Goal: Task Accomplishment & Management: Manage account settings

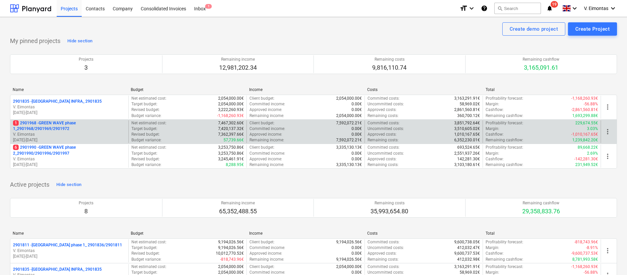
click at [44, 123] on p "1 2901968 - GREEN WAVE phase 1_2901968/2901969/2901972" at bounding box center [69, 125] width 113 height 11
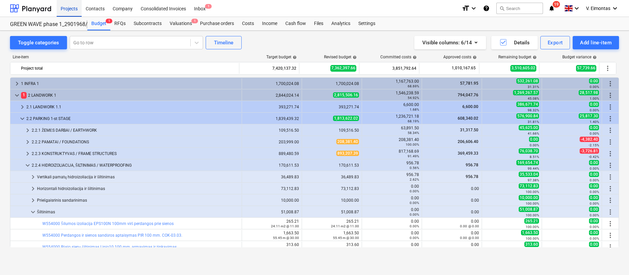
click at [72, 7] on div "Projects" at bounding box center [69, 8] width 25 height 17
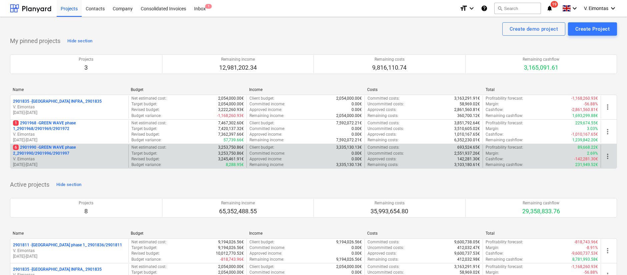
click at [36, 150] on p "6 2901990 - GREEN WAVE phase 2_2901990/2901996/2901997" at bounding box center [69, 150] width 113 height 11
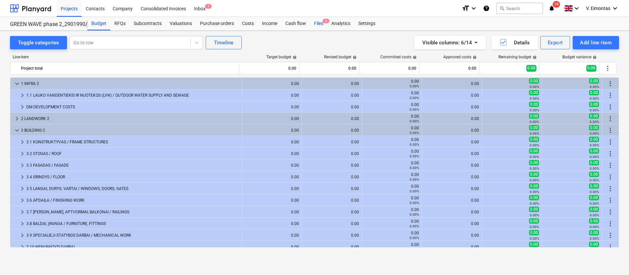
click at [314, 23] on div "Files 6" at bounding box center [318, 23] width 17 height 13
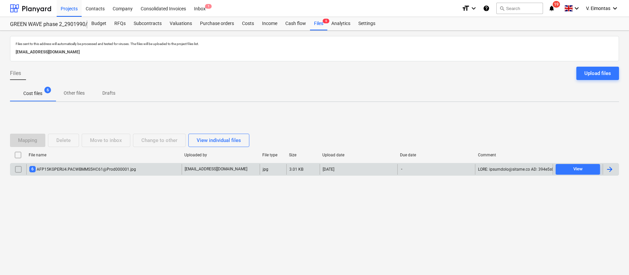
click at [137, 168] on div "6 AFP15KGPERU4.PACWBMMS5HC61@Prod000001.jpg" at bounding box center [103, 169] width 155 height 11
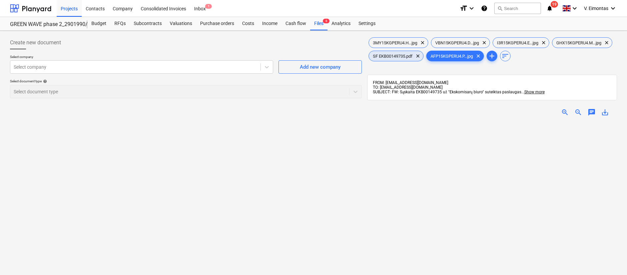
click at [424, 58] on div "SF EKB00149735.pdf clear" at bounding box center [396, 56] width 55 height 11
click at [605, 112] on span "save_alt" at bounding box center [605, 112] width 8 height 8
click at [24, 166] on div "Create new document Select company Select company Add new company Select docume…" at bounding box center [185, 207] width 357 height 348
click at [313, 28] on div "Files 6" at bounding box center [318, 23] width 17 height 13
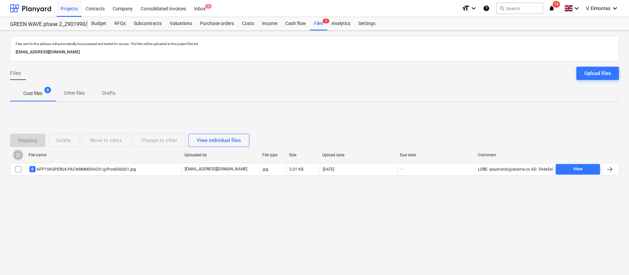
click at [18, 157] on input "checkbox" at bounding box center [18, 155] width 11 height 11
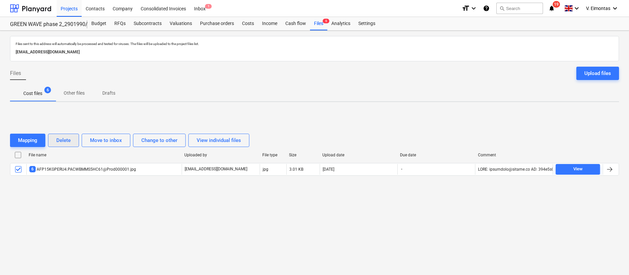
click at [57, 140] on div "Delete" at bounding box center [63, 140] width 14 height 9
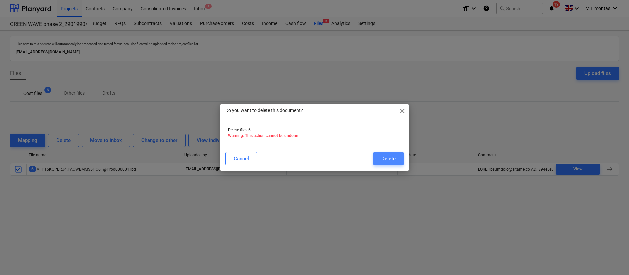
click at [394, 160] on div "Delete" at bounding box center [389, 158] width 14 height 9
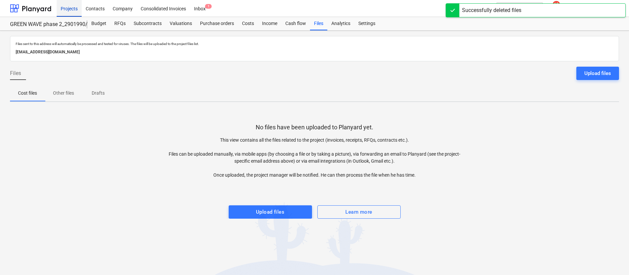
click at [75, 9] on div "Projects" at bounding box center [69, 8] width 25 height 17
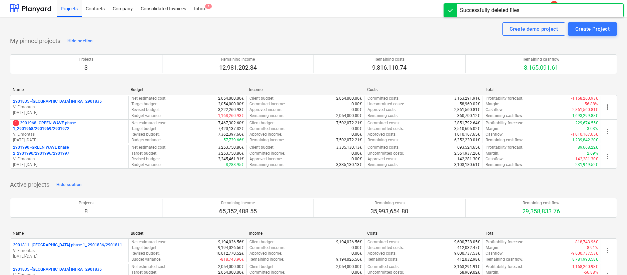
click at [64, 128] on p "1 2901968 - GREEN WAVE phase 1_2901968/2901969/2901972" at bounding box center [69, 125] width 113 height 11
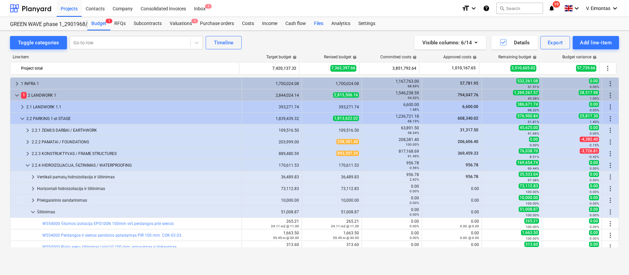
click at [320, 24] on div "Files" at bounding box center [318, 23] width 17 height 13
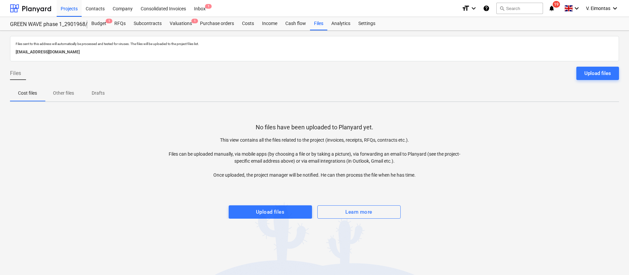
click at [293, 210] on span "Upload files" at bounding box center [270, 212] width 69 height 9
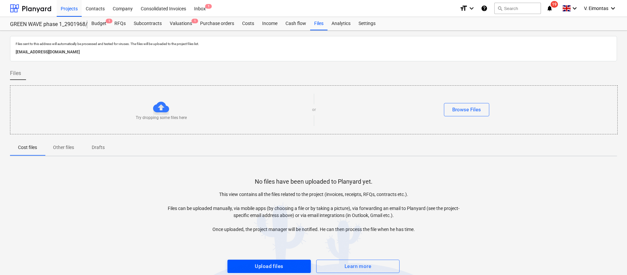
click at [286, 265] on span "Upload files" at bounding box center [269, 266] width 69 height 9
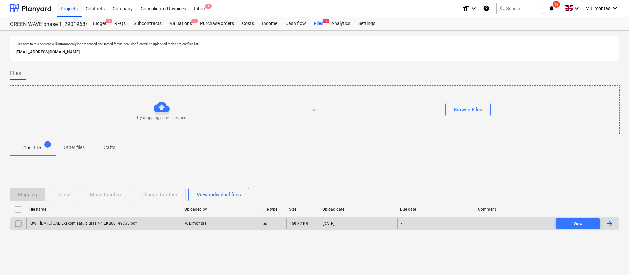
click at [107, 222] on div "GW1 [DATE] UAB Ekskomisarų biuras Nr. EKB00149735.pdf" at bounding box center [82, 223] width 107 height 5
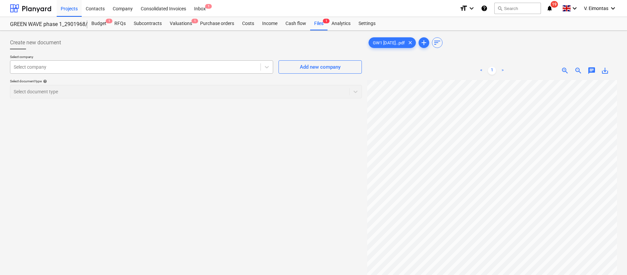
click at [177, 70] on div at bounding box center [135, 67] width 243 height 7
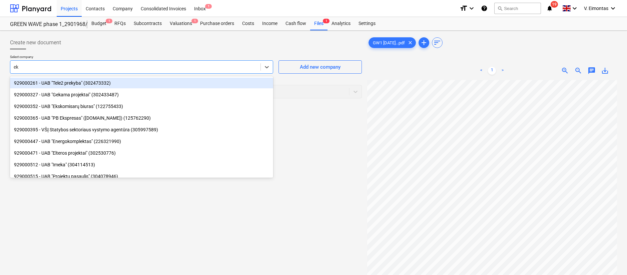
type input "eks"
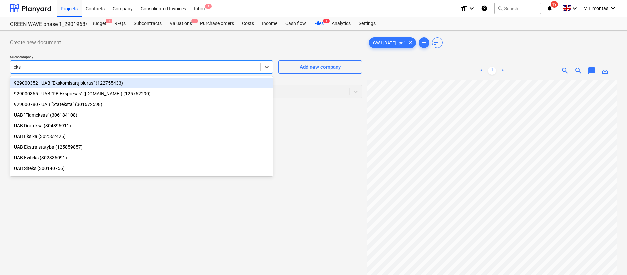
click at [88, 83] on div "929000352 - UAB "Ekskomisarų biuras" (122755433)" at bounding box center [141, 83] width 263 height 11
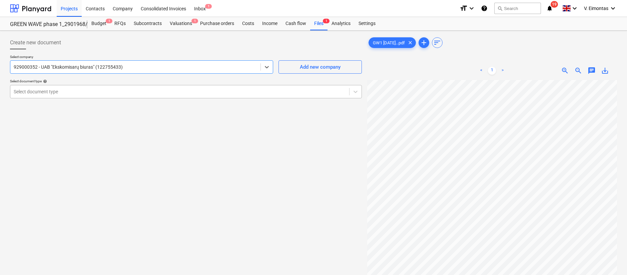
click at [81, 91] on div at bounding box center [180, 91] width 332 height 7
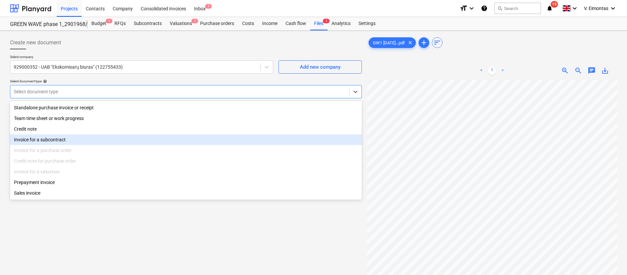
click at [50, 141] on div "Invoice for a subcontract" at bounding box center [186, 139] width 352 height 11
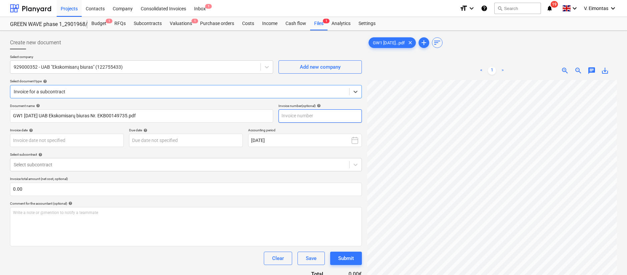
click at [307, 112] on input "text" at bounding box center [319, 115] width 83 height 13
click at [292, 113] on input "text" at bounding box center [319, 115] width 83 height 13
type input "EKB00149735"
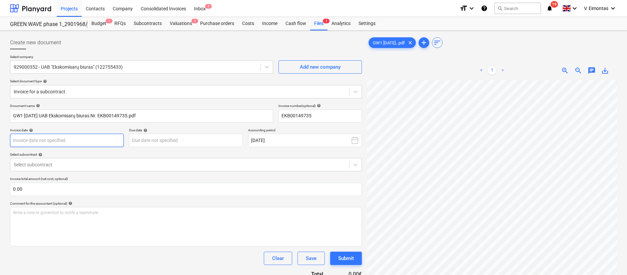
click at [93, 141] on body "Projects Contacts Company Consolidated Invoices Inbox 1 format_size keyboard_ar…" at bounding box center [313, 137] width 627 height 275
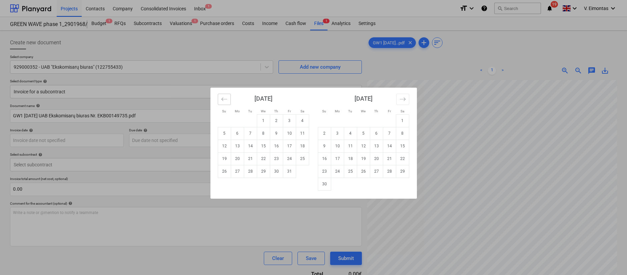
click at [230, 102] on button "Move backward to switch to the previous month." at bounding box center [224, 99] width 13 height 11
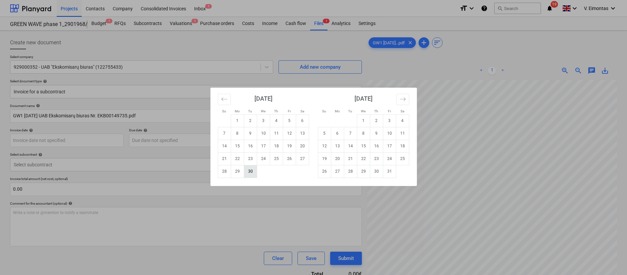
click at [248, 173] on td "30" at bounding box center [250, 171] width 13 height 13
type input "[DATE]"
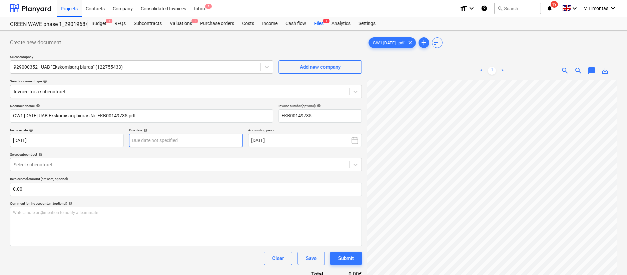
click at [152, 135] on body "Projects Contacts Company Consolidated Invoices Inbox 1 format_size keyboard_ar…" at bounding box center [313, 137] width 627 height 275
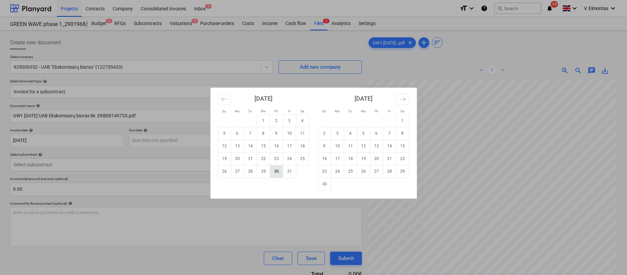
click at [279, 171] on td "30" at bounding box center [276, 171] width 13 height 13
type input "[DATE]"
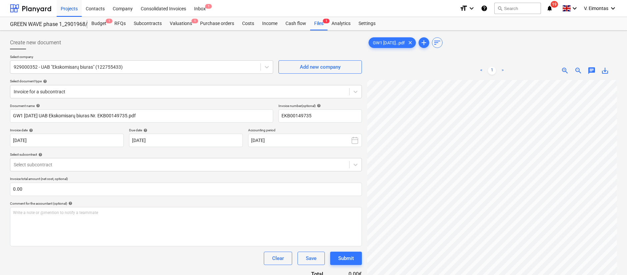
scroll to position [49, 6]
click at [150, 167] on div at bounding box center [180, 164] width 332 height 7
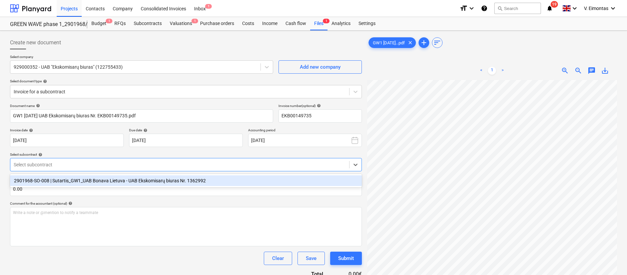
click at [101, 182] on div "2901968-SO-008 | Sutartis_GW1_UAB Bonava Lietuva - UAB Ekskomisarų biuras Nr. 1…" at bounding box center [186, 180] width 352 height 11
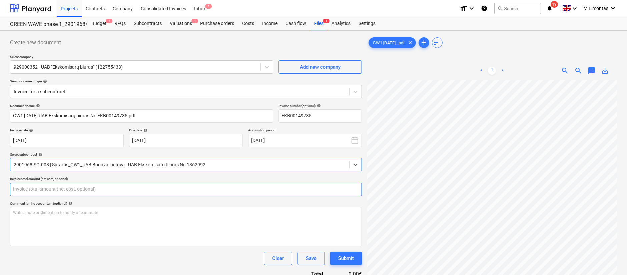
click at [101, 188] on input "text" at bounding box center [186, 189] width 352 height 13
type input "10.00"
click at [106, 229] on div "Write a note or @mention to notify a teammate [PERSON_NAME]" at bounding box center [186, 226] width 352 height 39
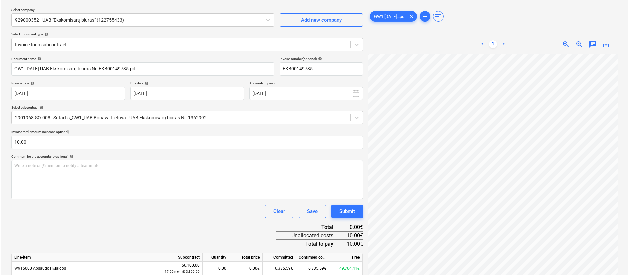
scroll to position [87, 0]
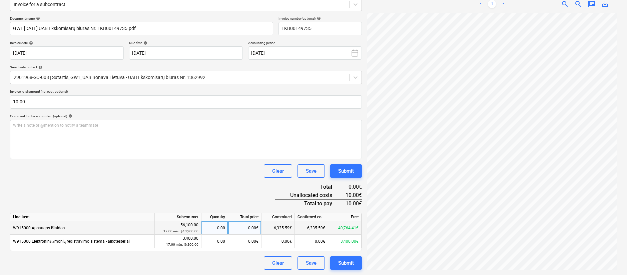
click at [246, 226] on div "0.00€" at bounding box center [244, 227] width 33 height 13
type input "10"
click at [212, 178] on div "Document name help GW1 [DATE] UAB Ekskomisarų biuras Nr. EKB00149735.pdf Invoic…" at bounding box center [186, 142] width 352 height 253
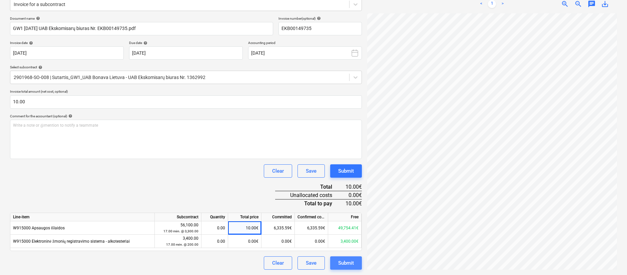
click at [349, 260] on div "Submit" at bounding box center [346, 263] width 16 height 9
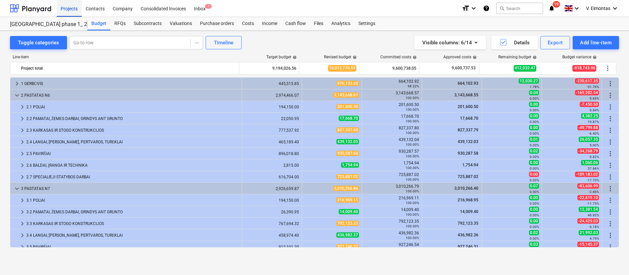
click at [71, 8] on div "Projects" at bounding box center [69, 8] width 25 height 17
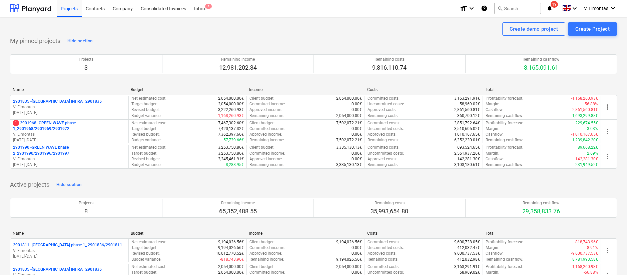
click at [74, 11] on div "Projects" at bounding box center [69, 8] width 25 height 17
click at [77, 10] on div "Projects" at bounding box center [69, 8] width 25 height 17
